Goal: Information Seeking & Learning: Learn about a topic

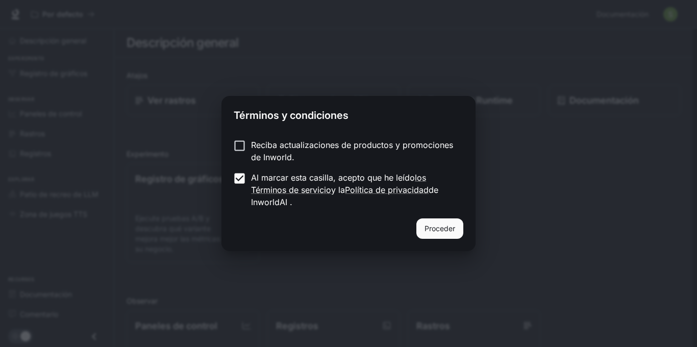
click at [443, 229] on font "Proceder" at bounding box center [439, 228] width 31 height 9
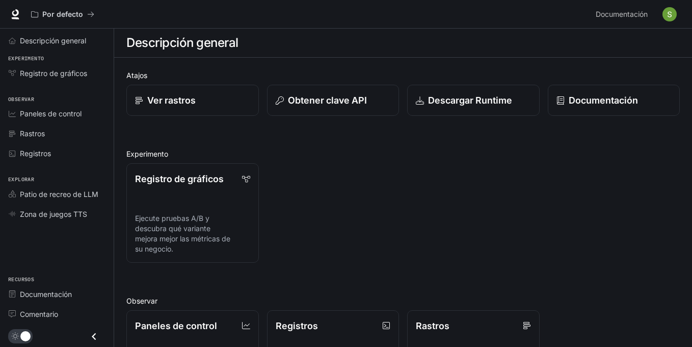
click at [668, 19] on img "button" at bounding box center [670, 14] width 14 height 14
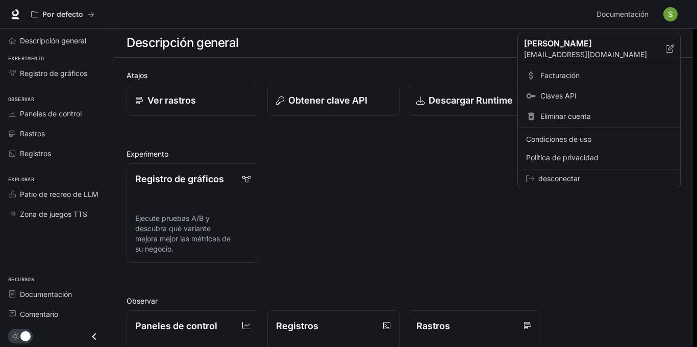
click at [470, 193] on div at bounding box center [348, 173] width 697 height 347
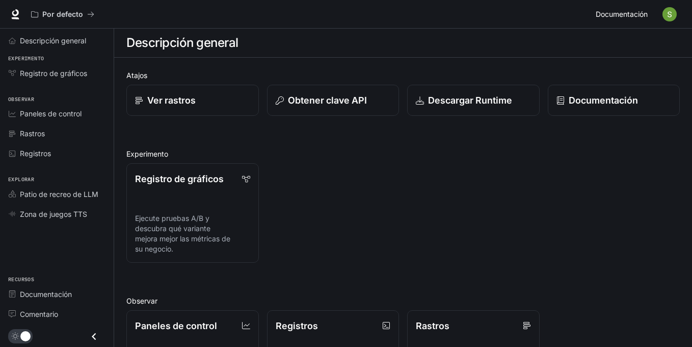
click at [619, 16] on font "Documentación" at bounding box center [622, 14] width 52 height 9
